Goal: Task Accomplishment & Management: Manage account settings

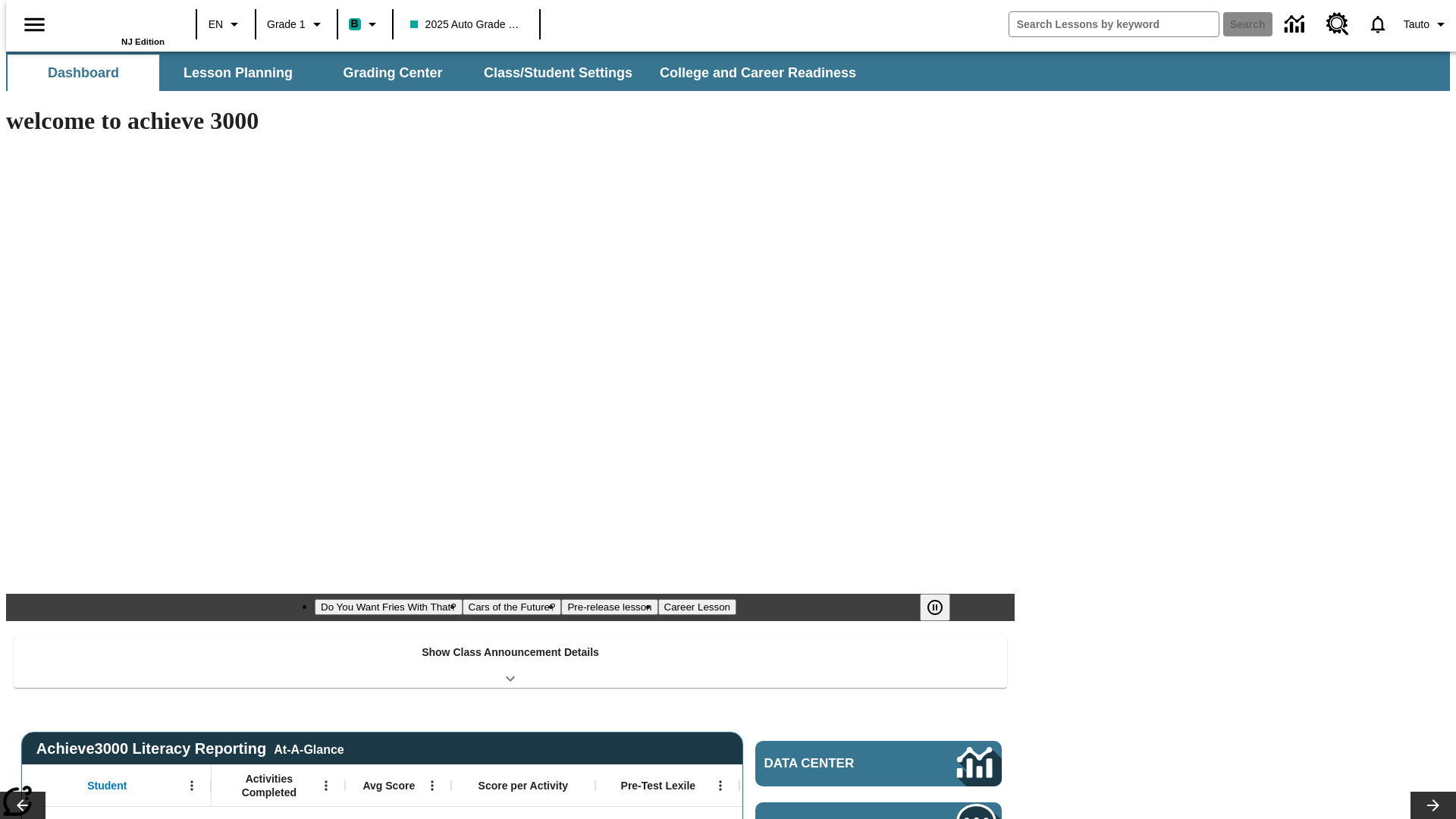
type input "-1"
click at [551, 73] on button "Class/Student Settings" at bounding box center [559, 72] width 175 height 36
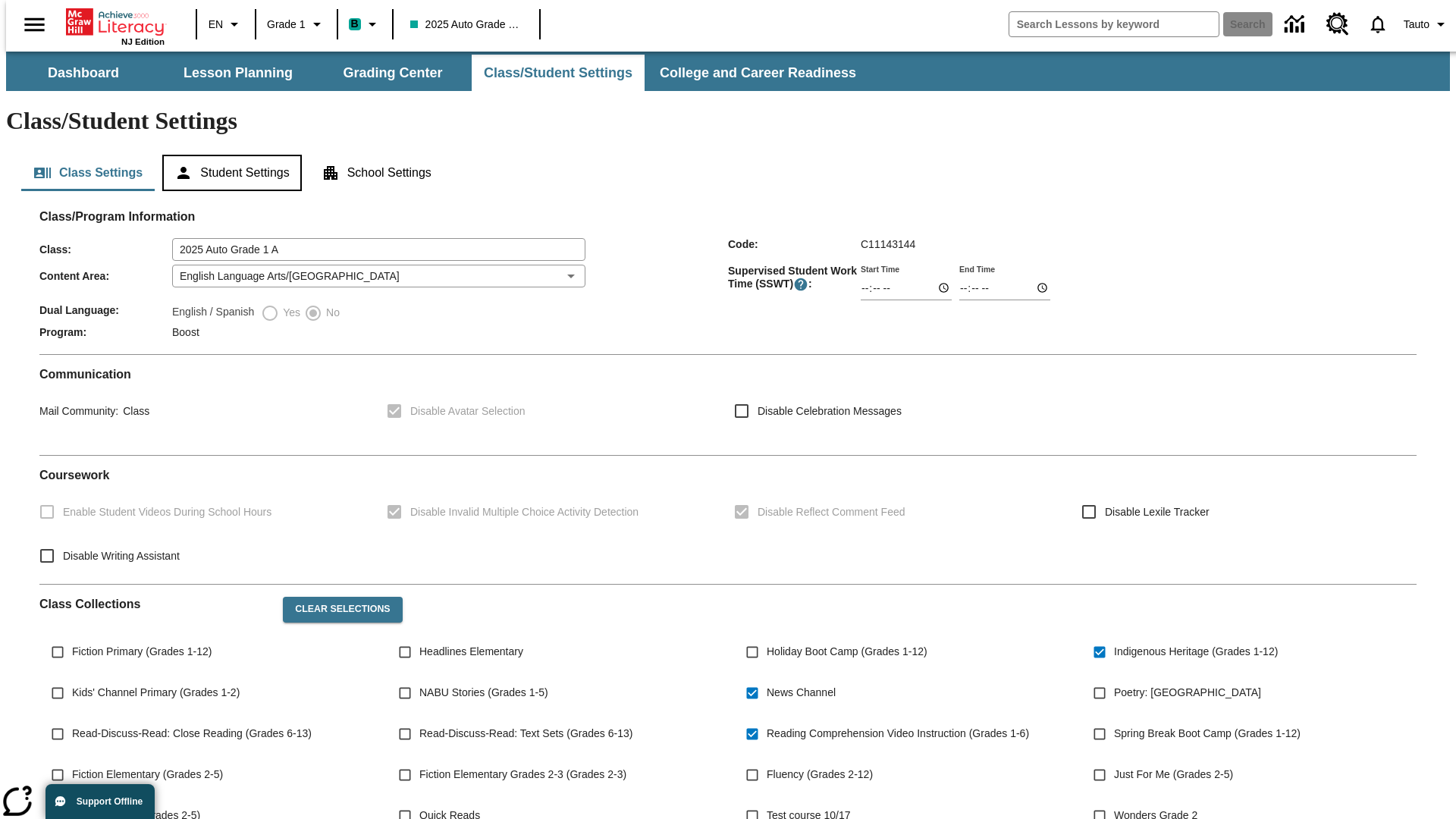
click at [228, 155] on button "Student Settings" at bounding box center [231, 173] width 139 height 36
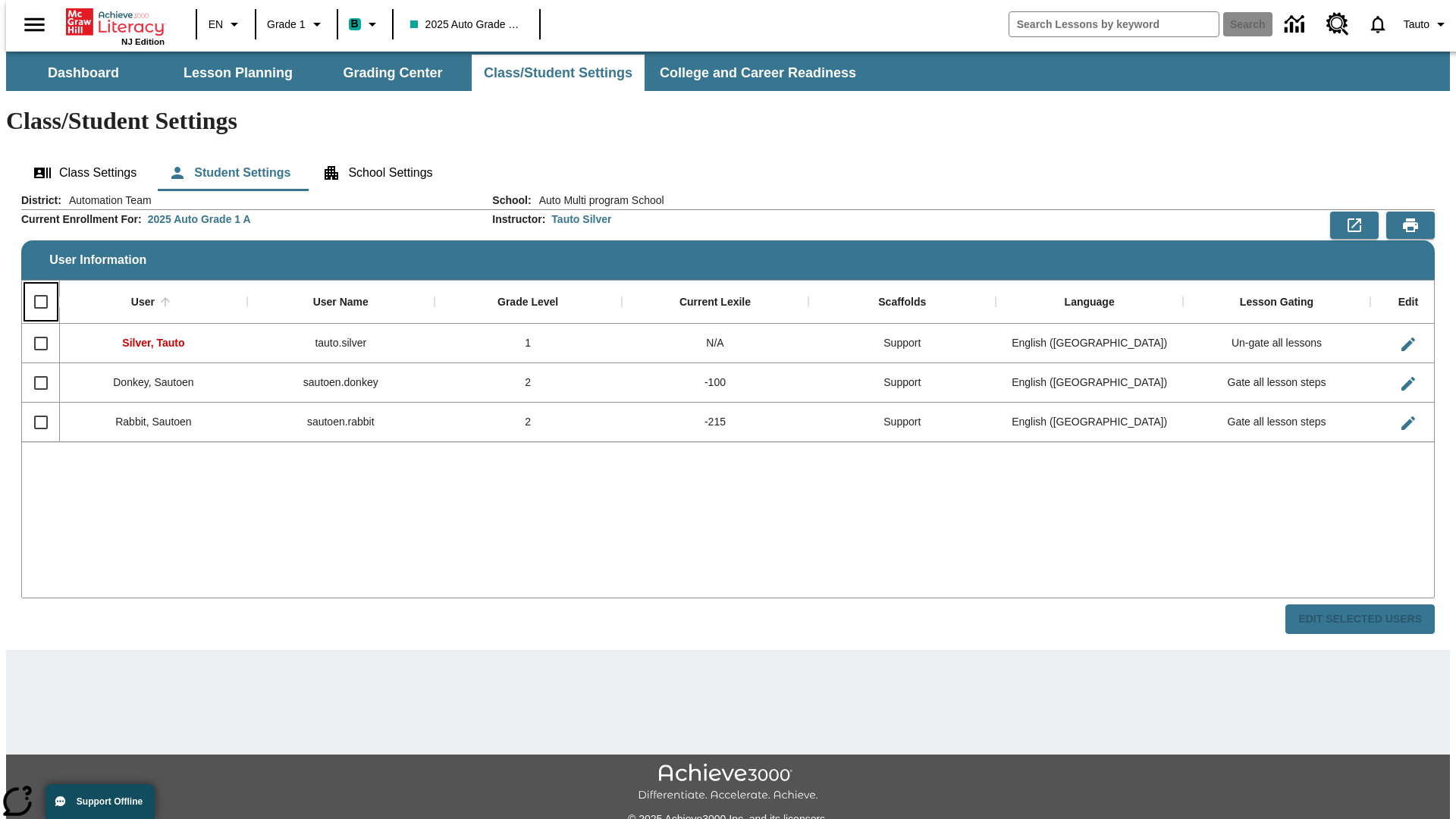
click at [34, 286] on input "Select all rows" at bounding box center [42, 302] width 32 height 32
checkbox input "true"
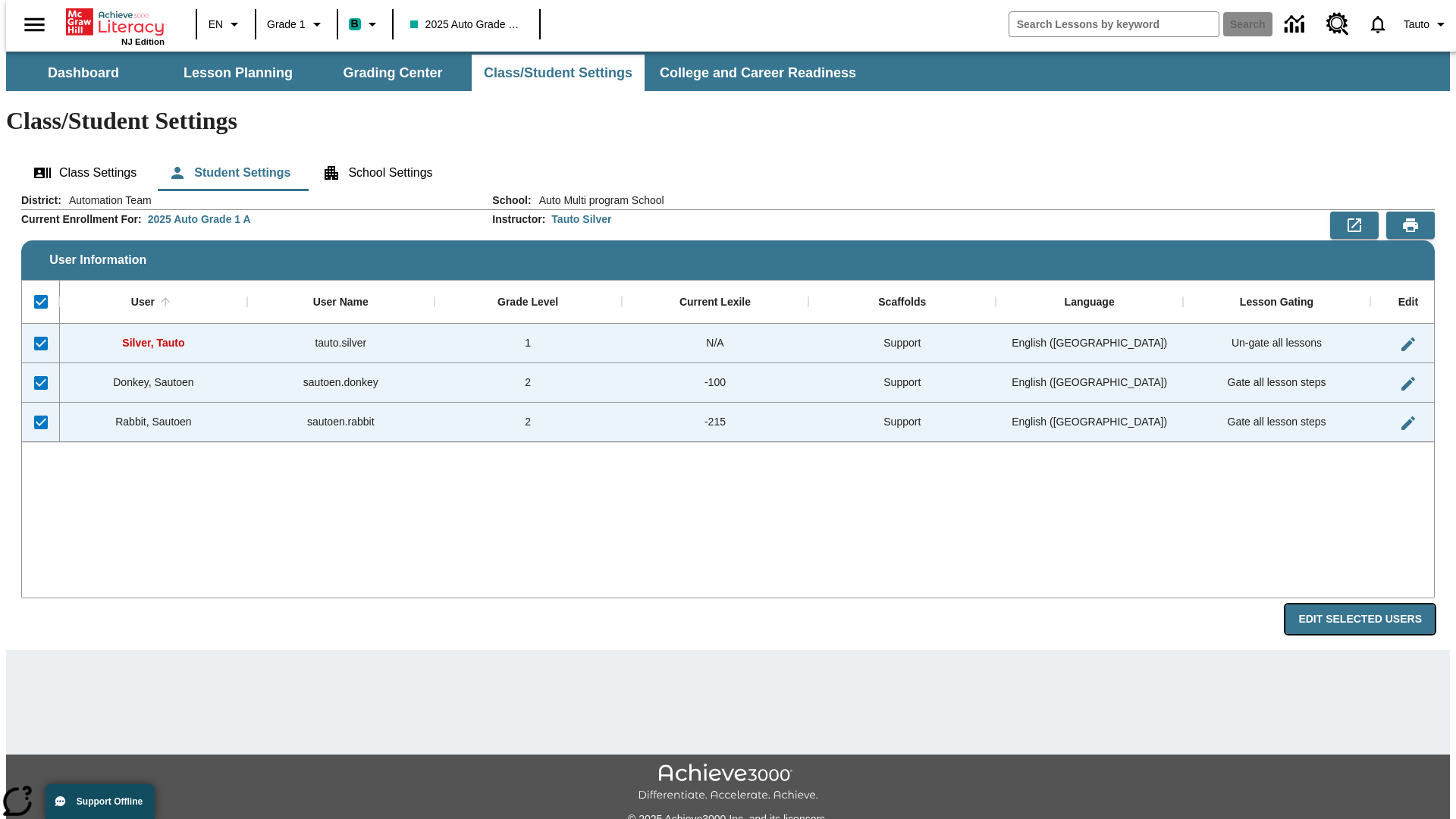
click at [1372, 604] on button "Edit Selected Users" at bounding box center [1360, 619] width 149 height 30
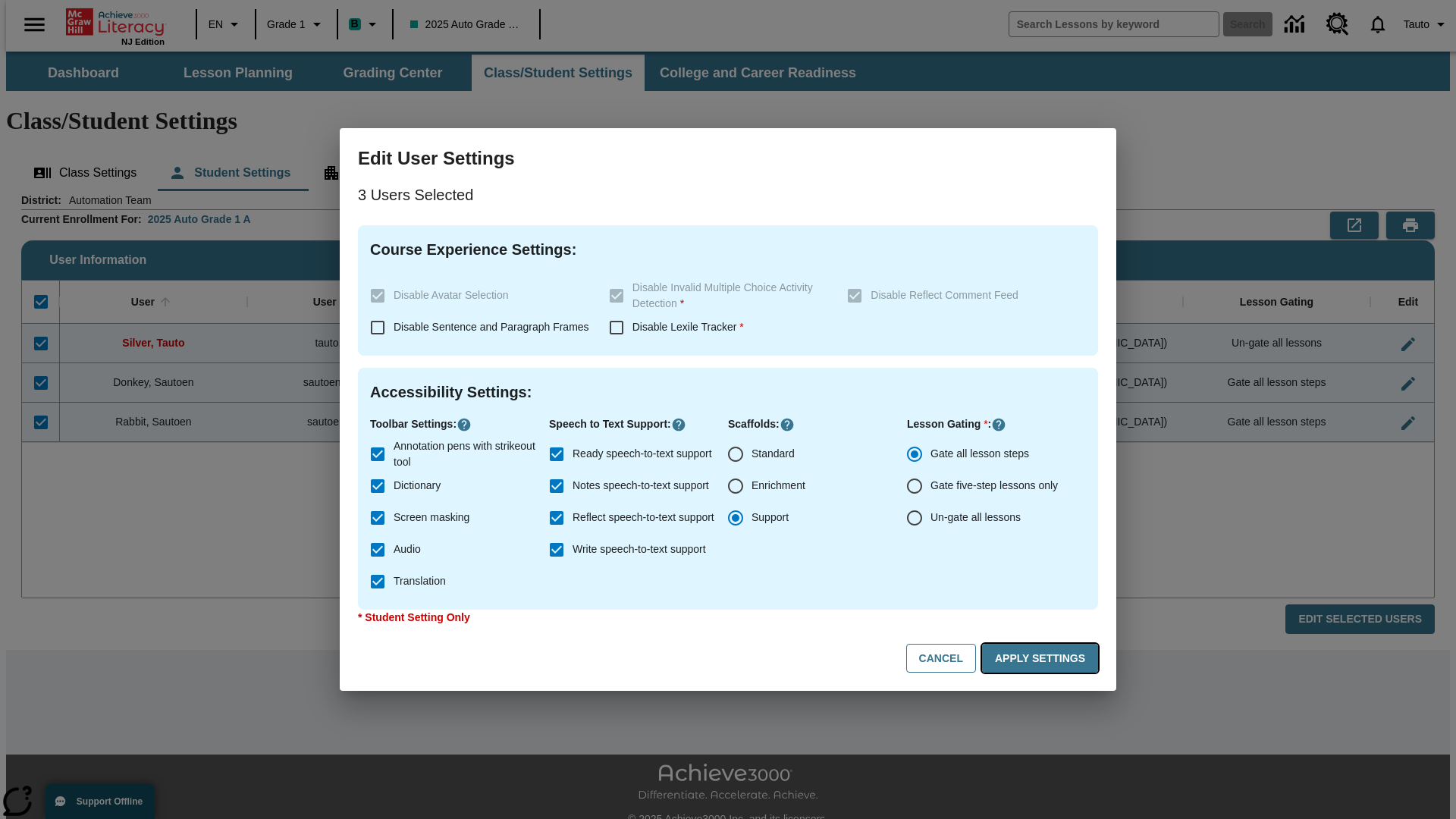
click at [1042, 659] on button "Apply Settings" at bounding box center [1040, 659] width 116 height 30
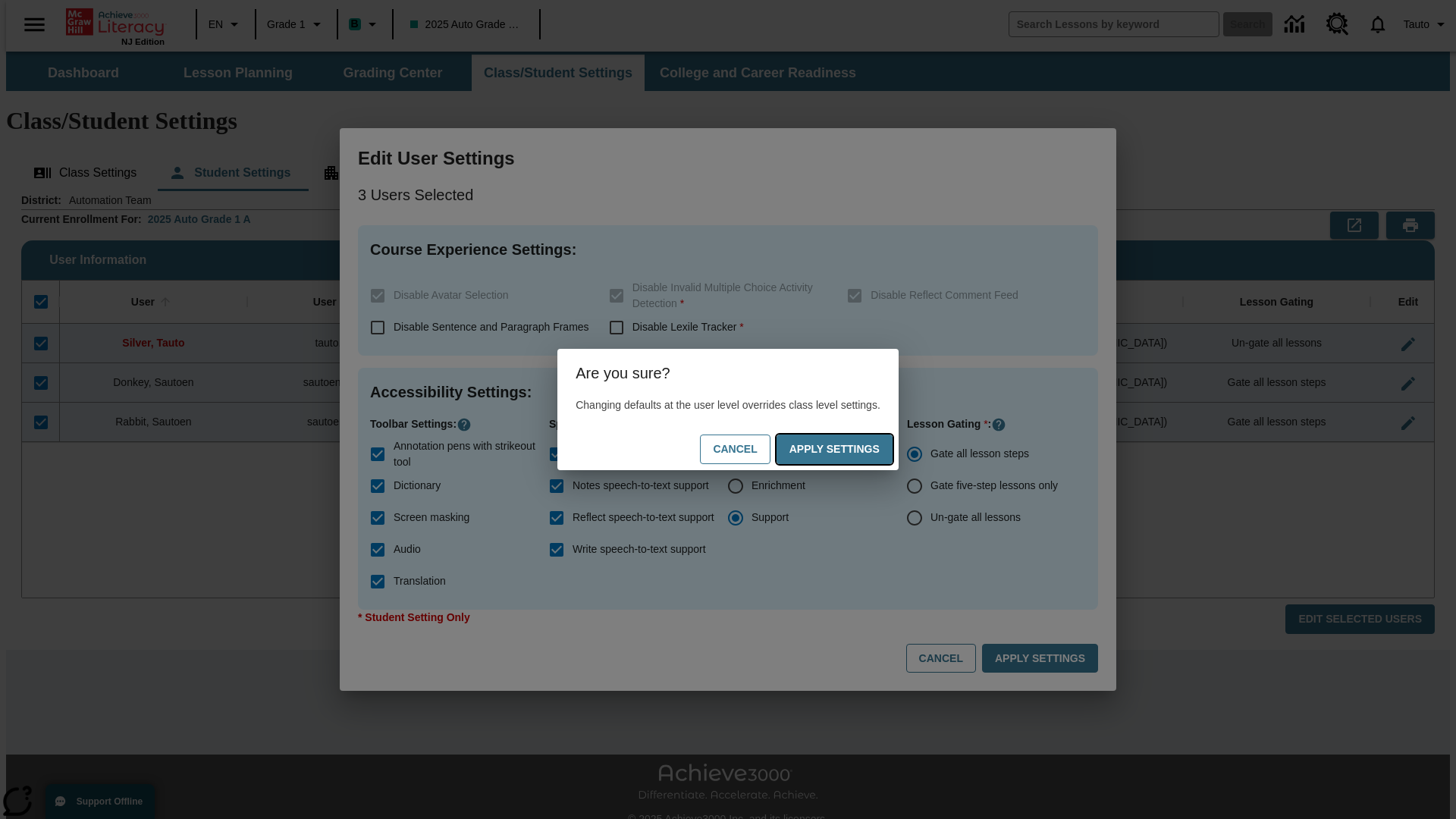
click at [849, 449] on button "Apply Settings" at bounding box center [834, 449] width 116 height 30
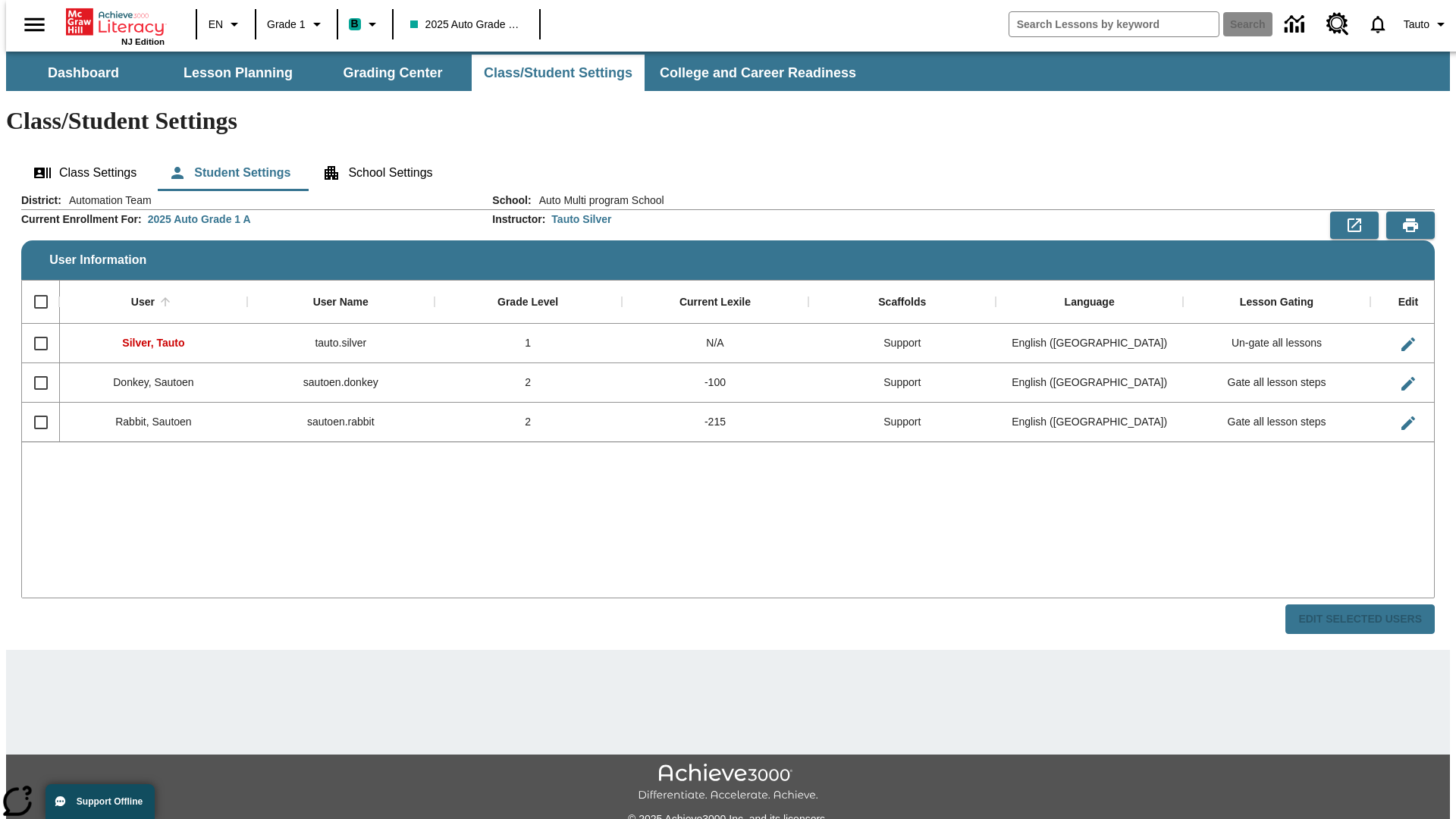
checkbox input "false"
click at [1419, 25] on span "Tauto" at bounding box center [1416, 25] width 25 height 16
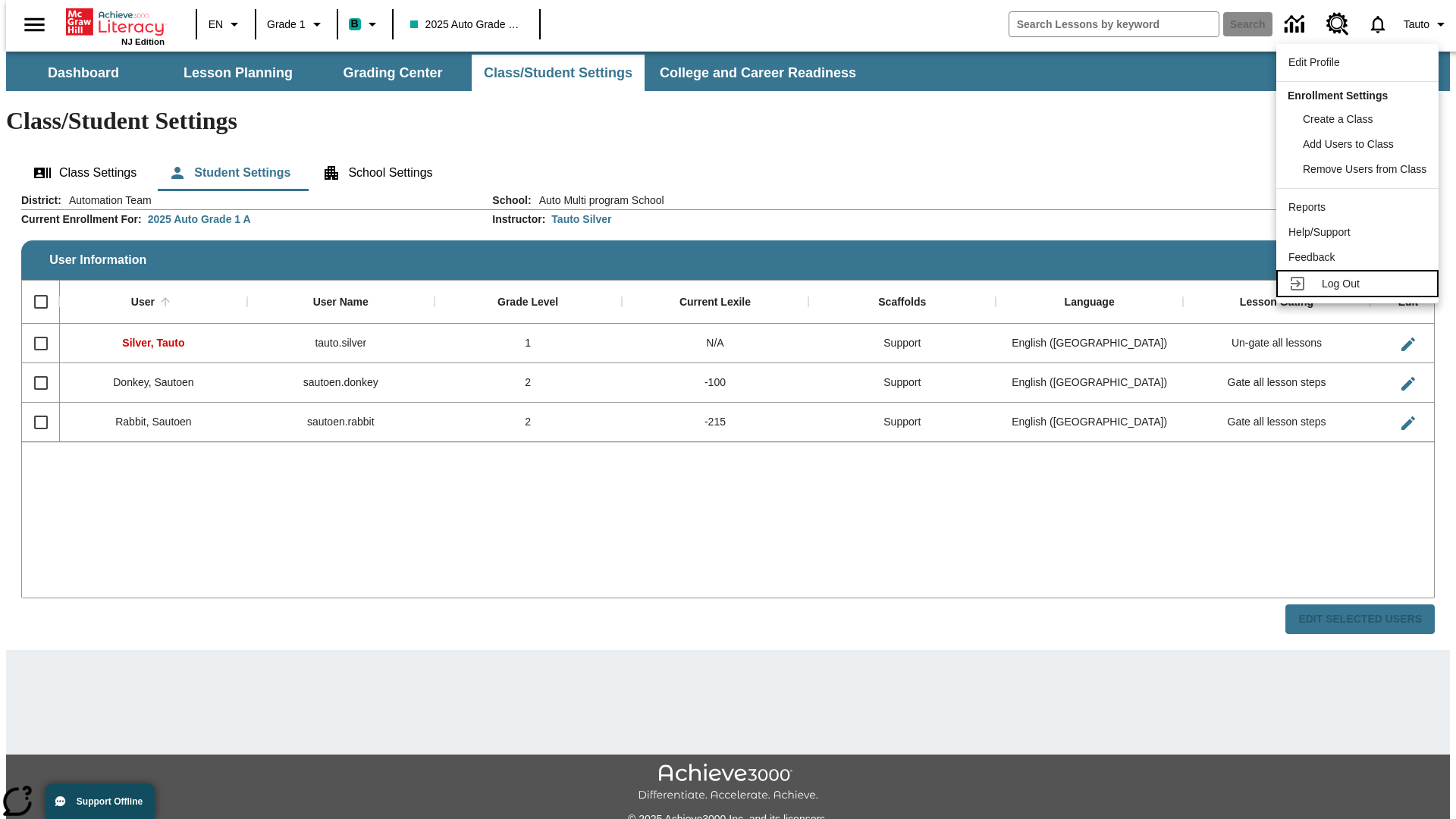
click at [1359, 284] on span "Log Out" at bounding box center [1341, 284] width 38 height 12
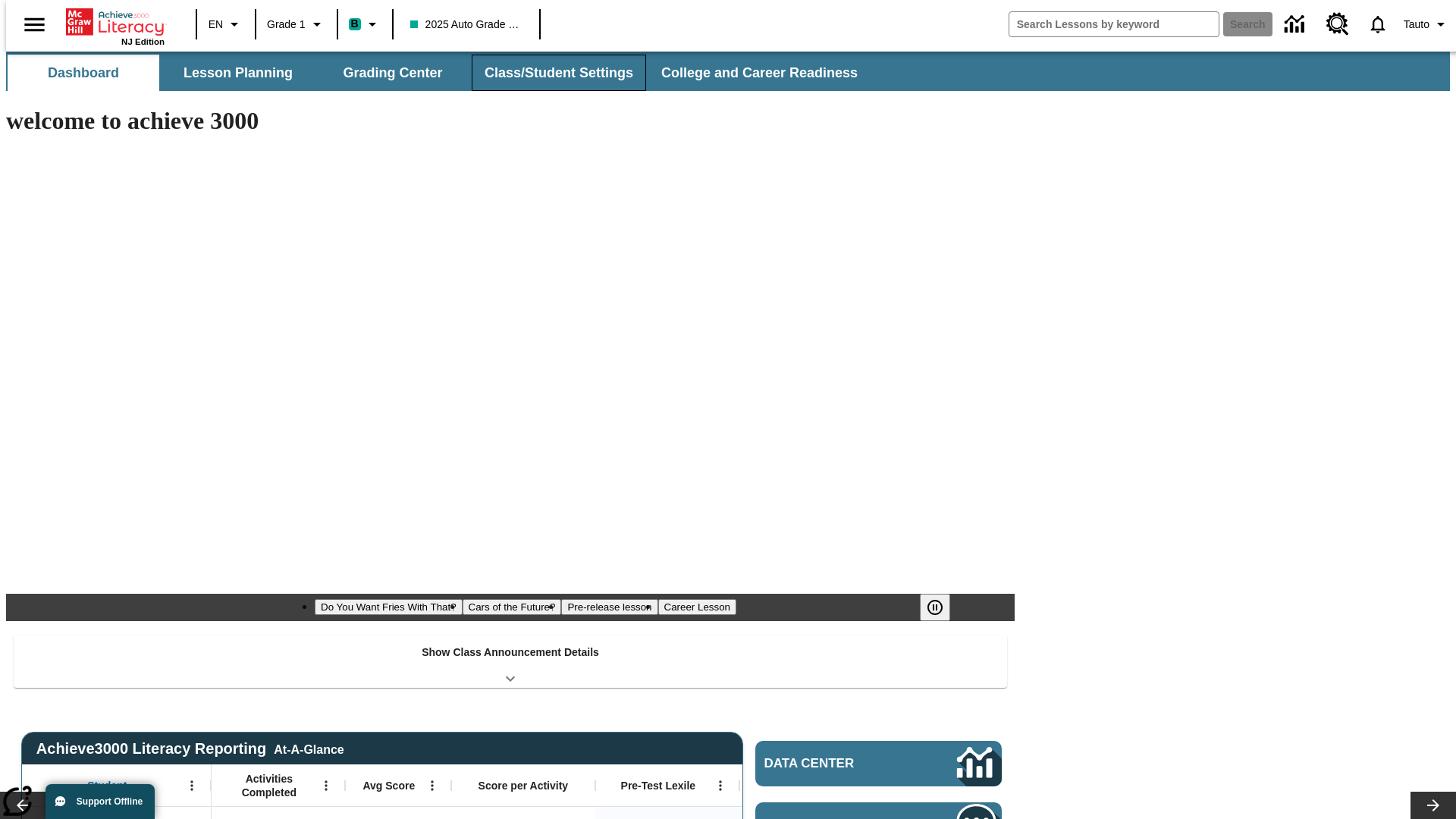
click at [551, 73] on button "Class/Student Settings" at bounding box center [559, 72] width 175 height 36
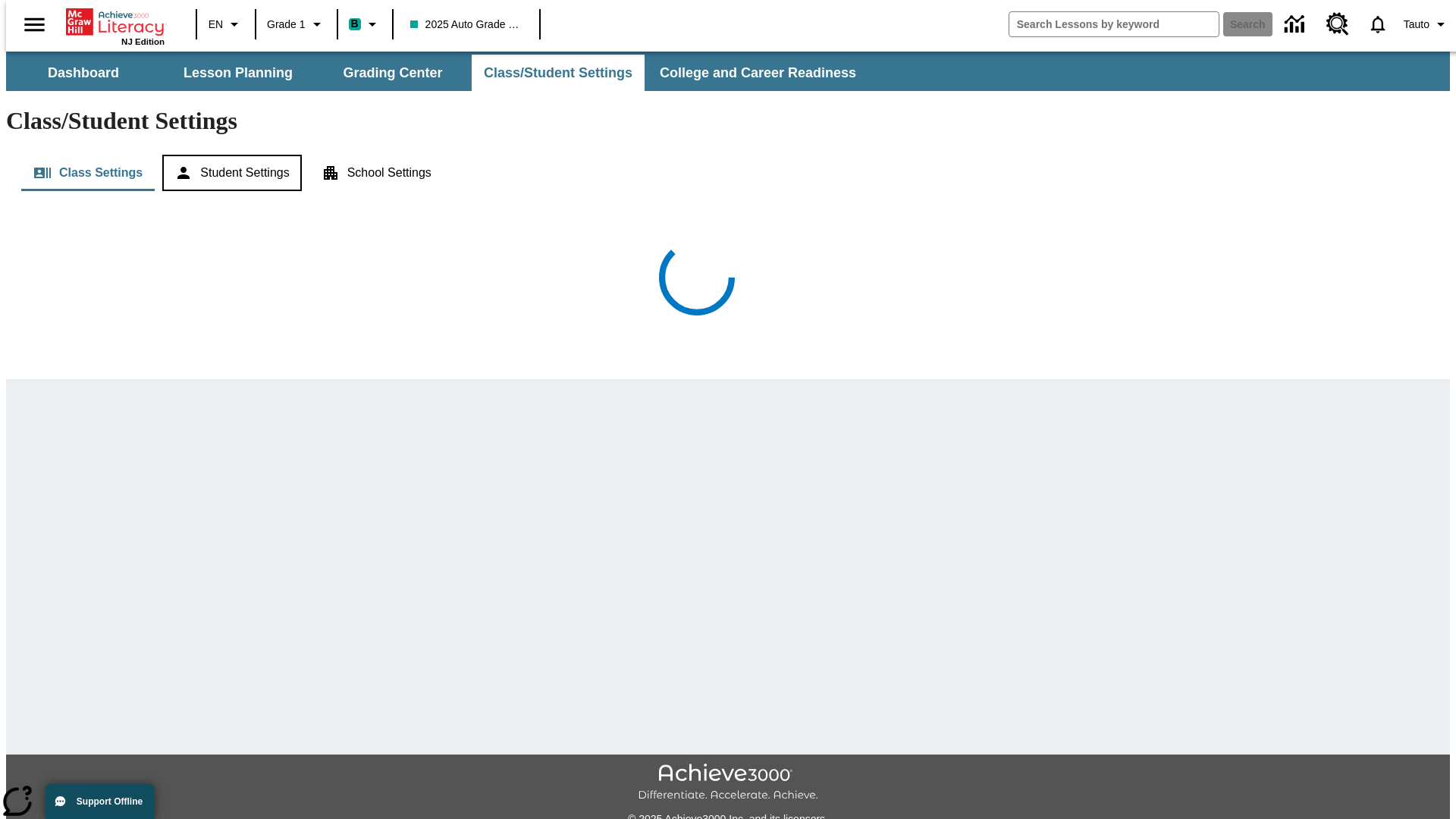
click at [228, 155] on button "Student Settings" at bounding box center [231, 173] width 139 height 36
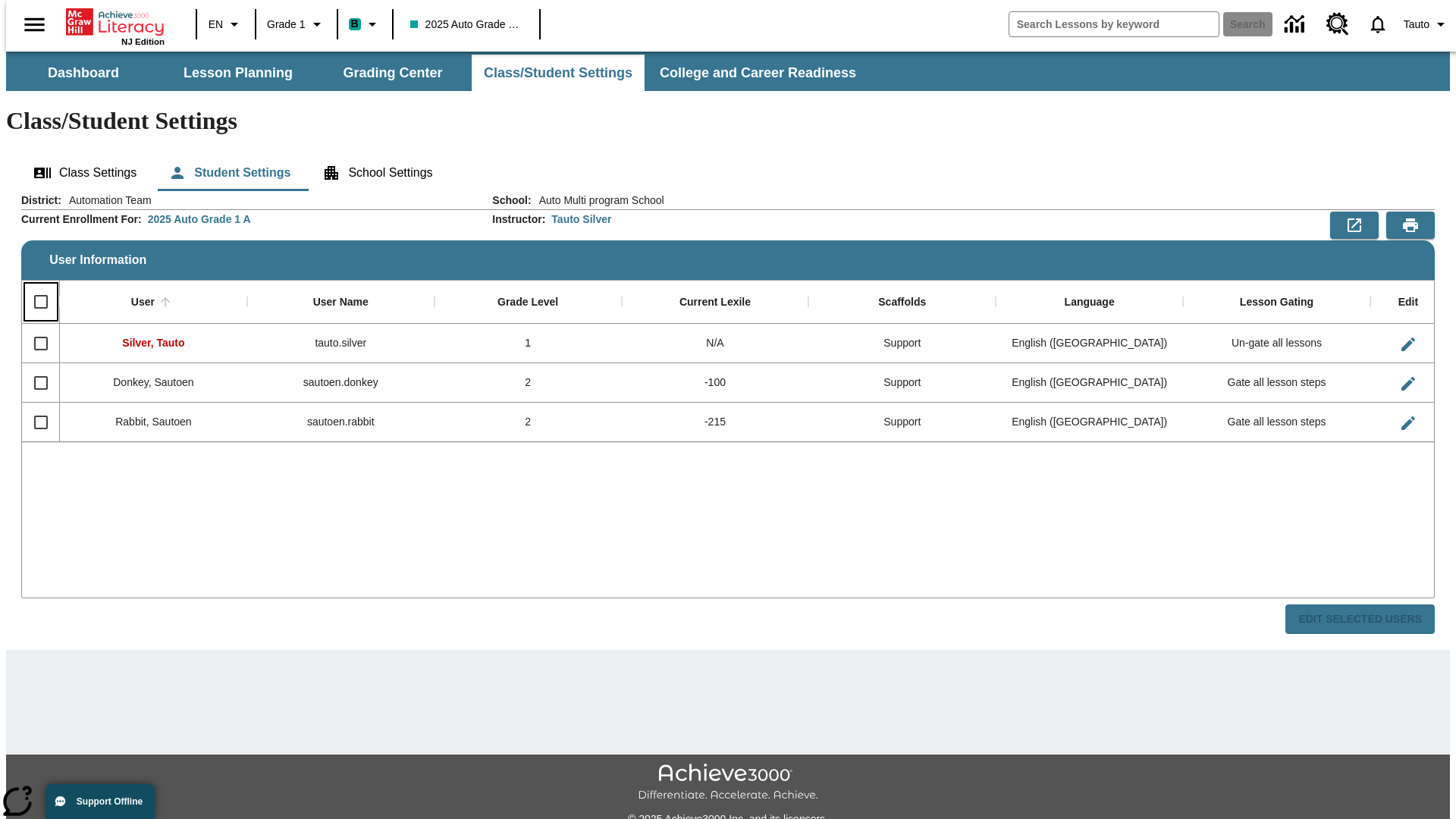
click at [34, 286] on input "Select all rows" at bounding box center [42, 302] width 32 height 32
checkbox input "true"
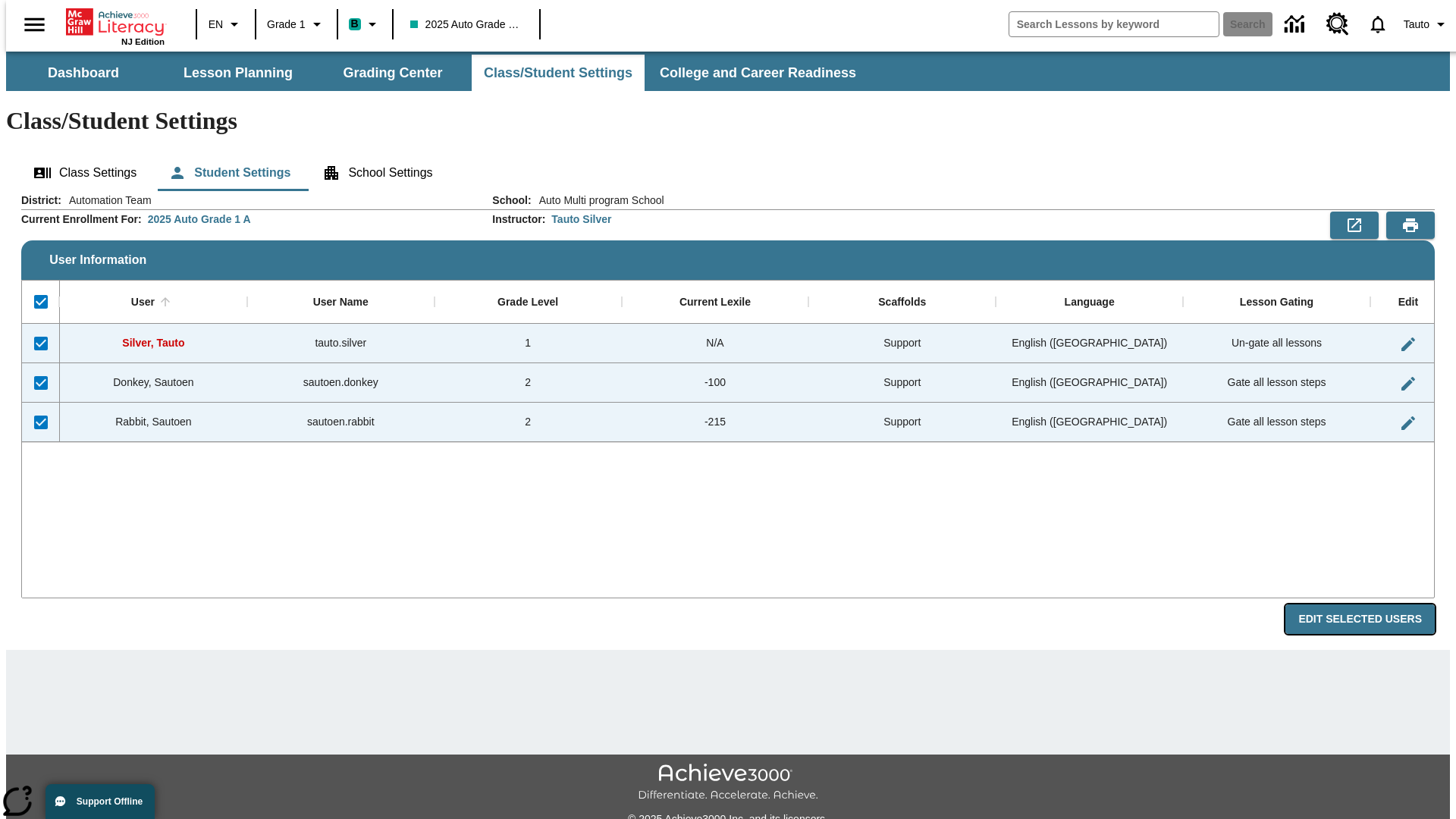
click at [1372, 604] on button "Edit Selected Users" at bounding box center [1360, 619] width 149 height 30
